Goal: Task Accomplishment & Management: Complete application form

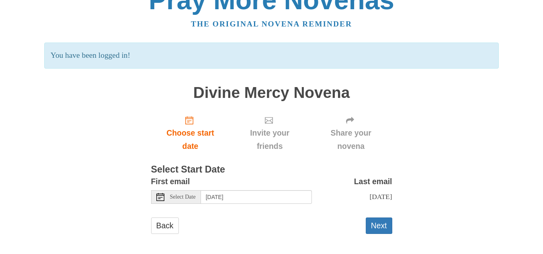
scroll to position [31, 0]
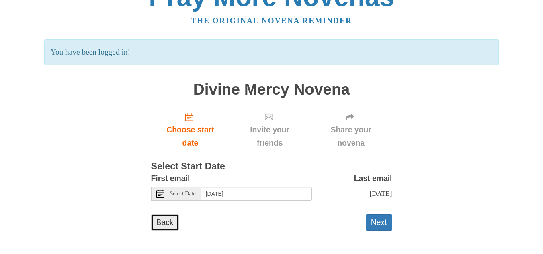
click at [166, 219] on link "Back" at bounding box center [165, 223] width 28 height 16
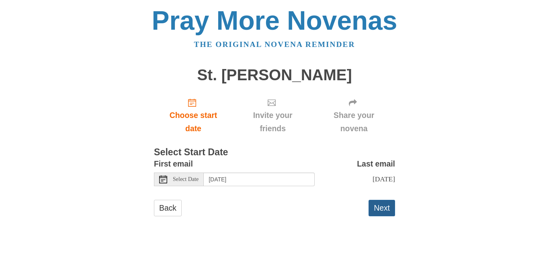
click at [383, 215] on button "Next" at bounding box center [382, 208] width 27 height 16
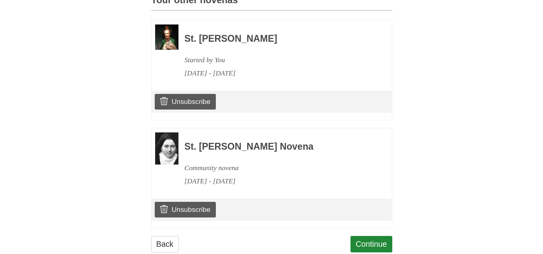
scroll to position [386, 0]
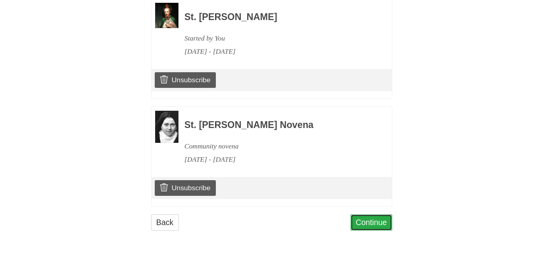
click at [373, 224] on link "Continue" at bounding box center [371, 223] width 42 height 16
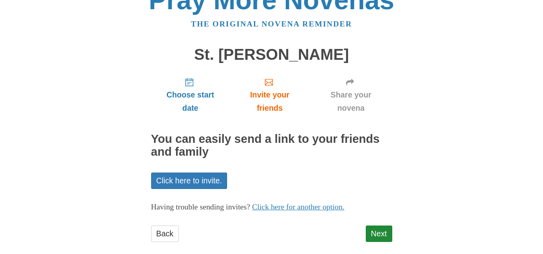
scroll to position [32, 0]
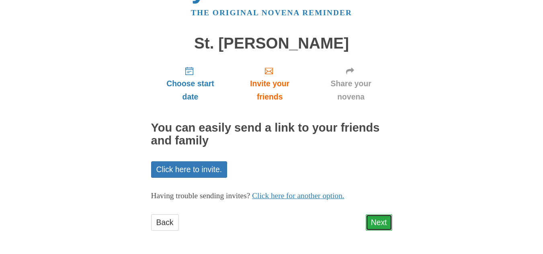
click at [377, 224] on link "Next" at bounding box center [379, 223] width 27 height 16
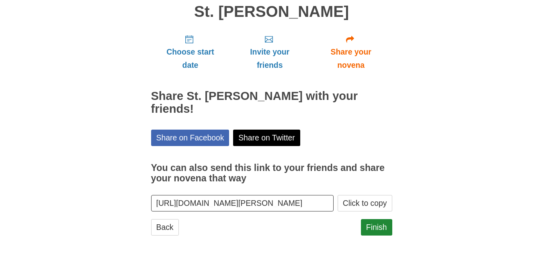
scroll to position [68, 0]
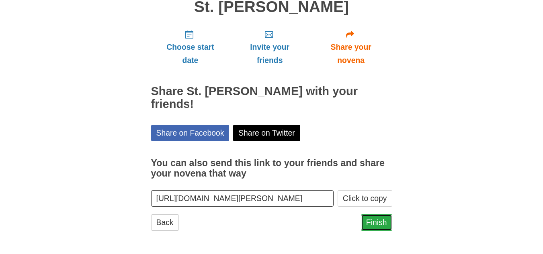
click at [373, 223] on link "Finish" at bounding box center [376, 223] width 31 height 16
